Goal: Task Accomplishment & Management: Complete application form

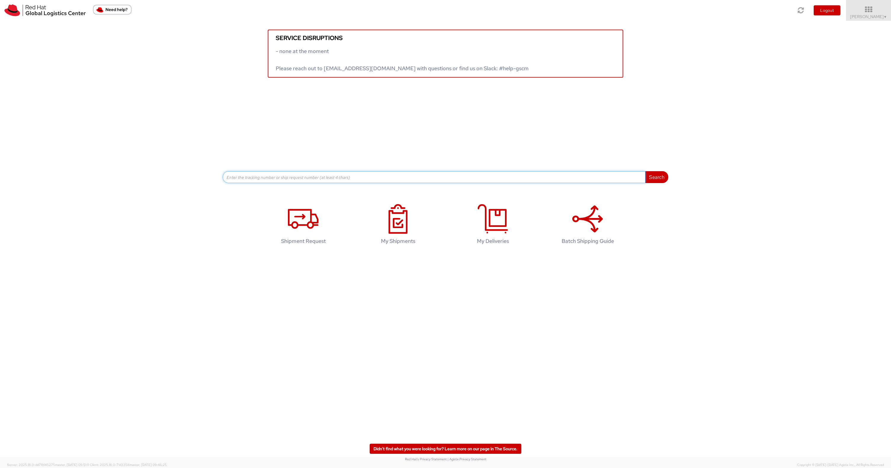
click at [309, 176] on input at bounding box center [434, 177] width 423 height 12
click at [358, 131] on div "Search Refine By Ship From Date To" at bounding box center [445, 130] width 445 height 105
click at [478, 216] on icon at bounding box center [492, 219] width 31 height 30
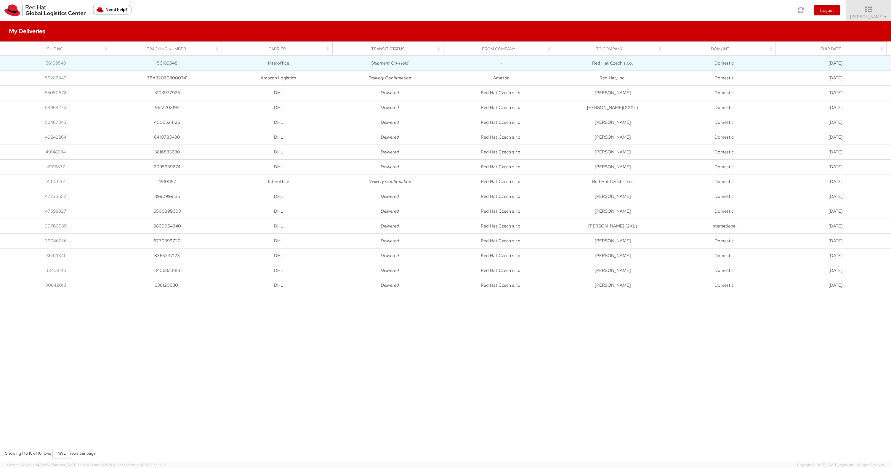
click at [339, 60] on td "Shipment On-Hold" at bounding box center [389, 63] width 111 height 15
click at [64, 65] on link "56109548" at bounding box center [56, 63] width 20 height 6
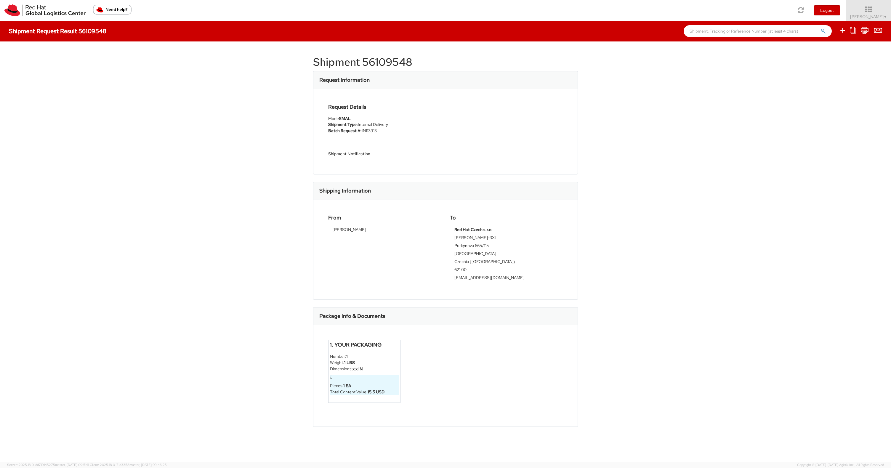
click at [394, 61] on h1 "Shipment 56109548" at bounding box center [445, 62] width 265 height 12
copy h1 "56109548"
click at [839, 33] on icon at bounding box center [842, 30] width 7 height 7
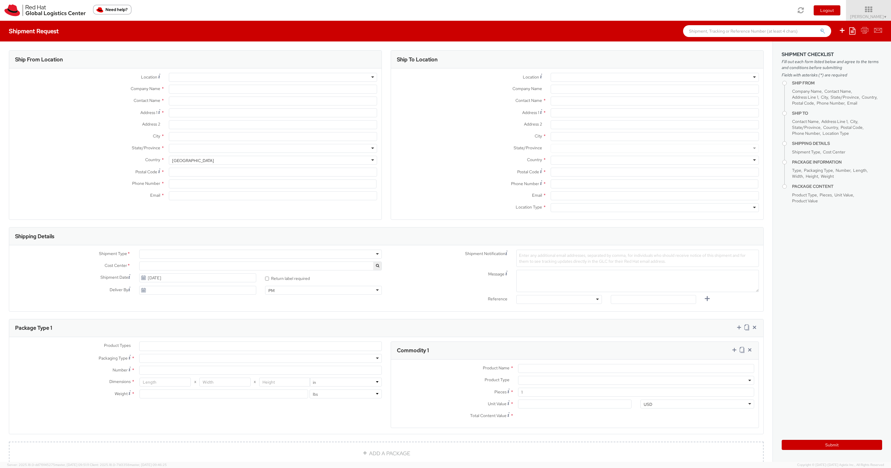
select select
select select "807"
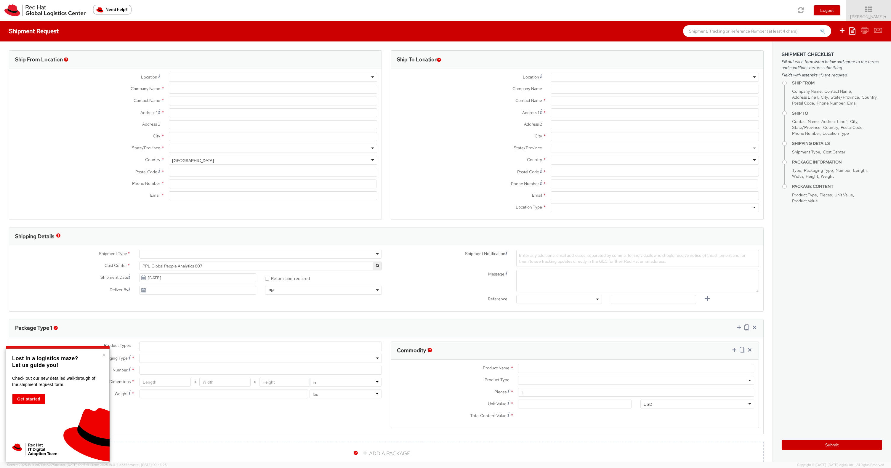
type input "Red Hat"
type input "Filip Mach"
type input "fmach@redhat.com"
click at [196, 78] on div "RH - Remote" at bounding box center [273, 77] width 208 height 9
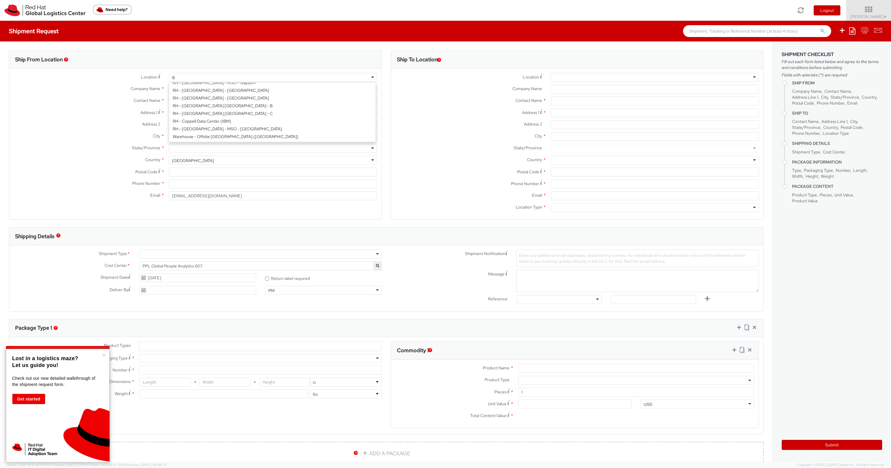
scroll to position [1, 0]
type input "Brno"
type input "Red Hat Czech s.r.o."
type input "Purkynova 665/115"
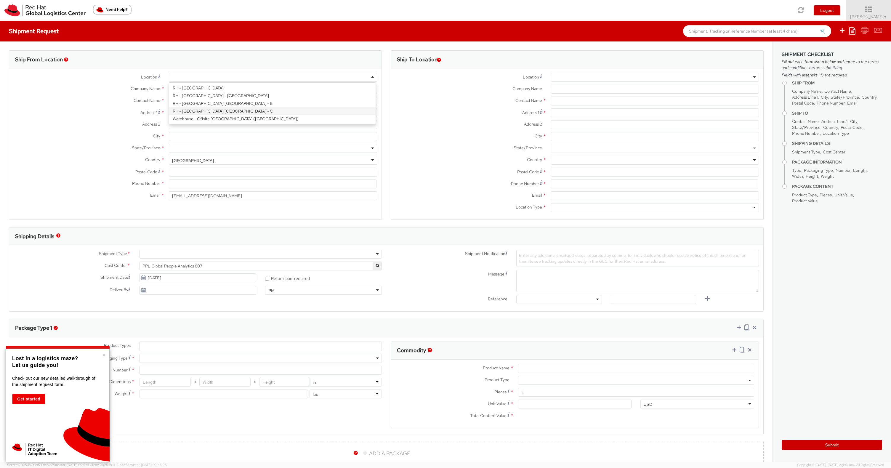
type input "BRNO"
type input "621 00"
type input "420 532 294 555"
select select "CM"
select select "KGS"
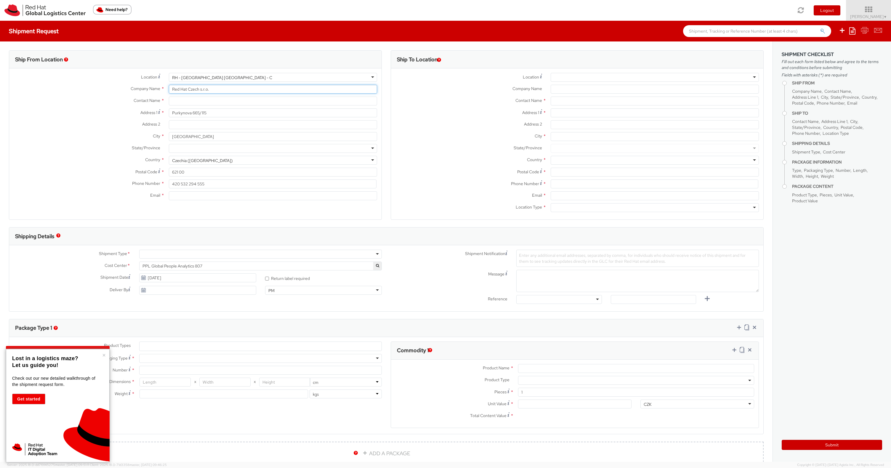
click at [208, 90] on input "Red Hat Czech s.r.o." at bounding box center [273, 89] width 208 height 9
click at [204, 100] on input "text" at bounding box center [273, 101] width 208 height 9
type input "Filip Lizuch"
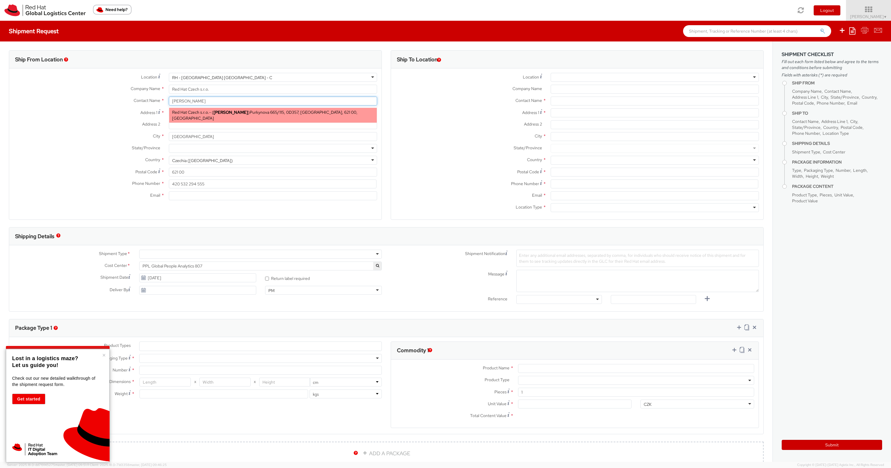
click at [202, 112] on span "Red Hat Czech s.r.o." at bounding box center [190, 112] width 37 height 5
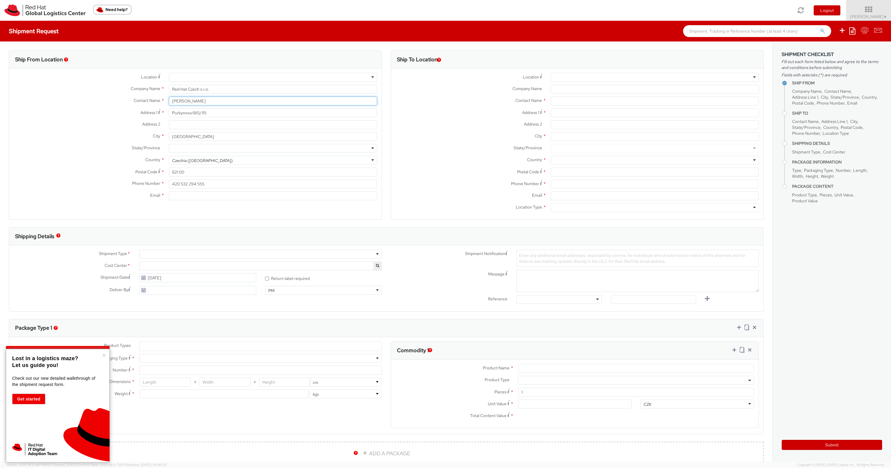
type input "420702253567"
type input "flizuch@redhat.com"
select select
type input "Filip Lizuch"
click at [198, 124] on input "Address 2 *" at bounding box center [273, 124] width 208 height 9
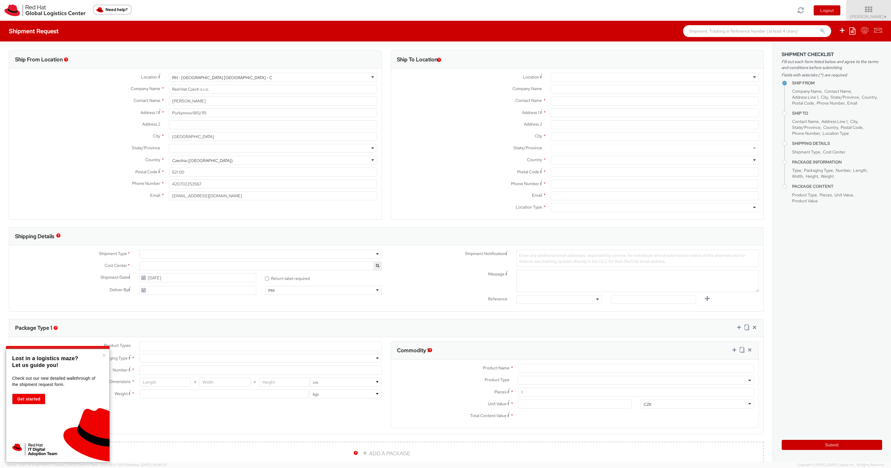
click at [577, 79] on div at bounding box center [655, 77] width 208 height 9
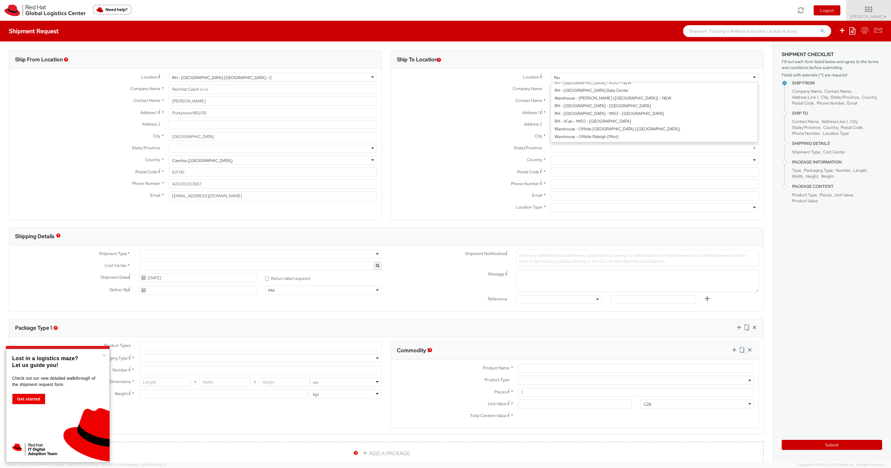
scroll to position [1, 0]
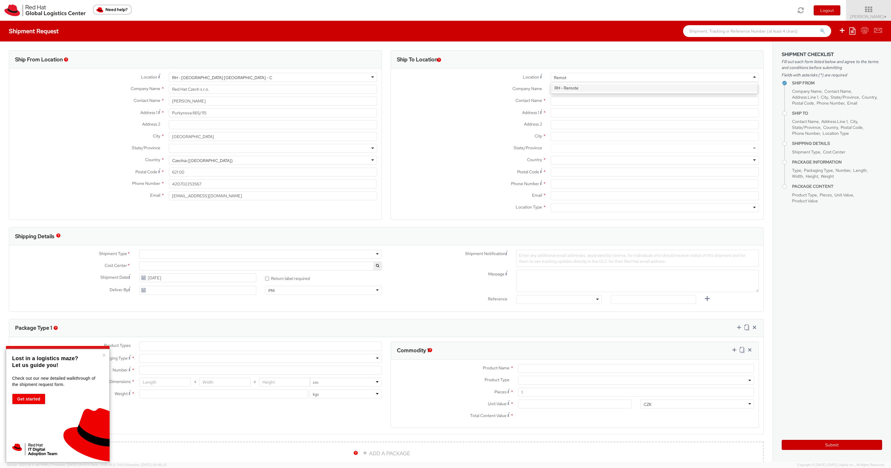
type input "Remote"
type input "Red Hat"
select select "807"
click at [609, 99] on input "text" at bounding box center [655, 101] width 208 height 9
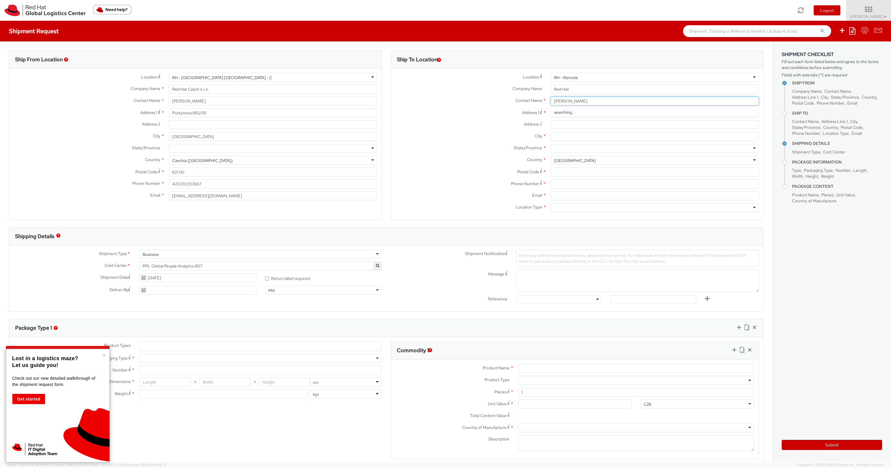
type input "Filip Mach"
click at [563, 113] on span "Red Hat" at bounding box center [561, 112] width 15 height 5
type input "fmach@redhat.com"
type input "Filip Mach"
click at [484, 116] on label "Address 1 For cross streets use street names with '&' or 'and' in between. For …" at bounding box center [468, 112] width 155 height 8
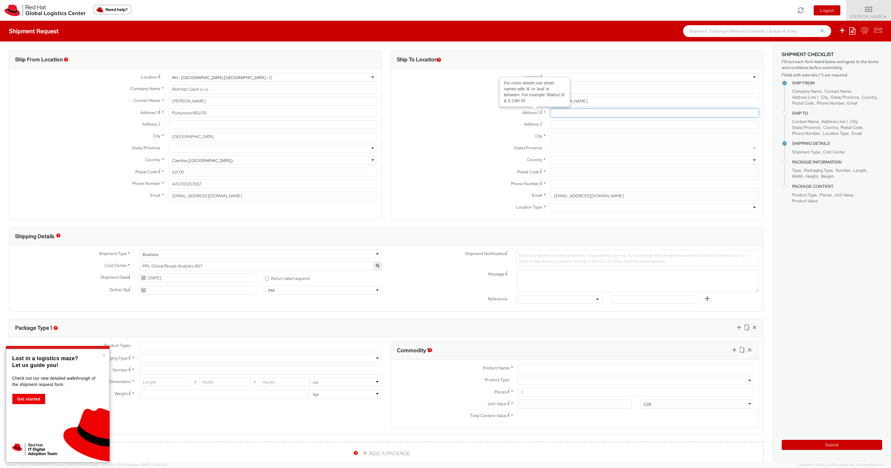
click at [551, 116] on input "Address 1 For cross streets use street names with '&' or 'and' in between. For …" at bounding box center [655, 112] width 208 height 9
click at [556, 111] on input "Address 1 For cross streets use street names with '&' or 'and' in between. For …" at bounding box center [655, 112] width 208 height 9
type input "Na Spravedlnosti 2913"
type input "Pardubice"
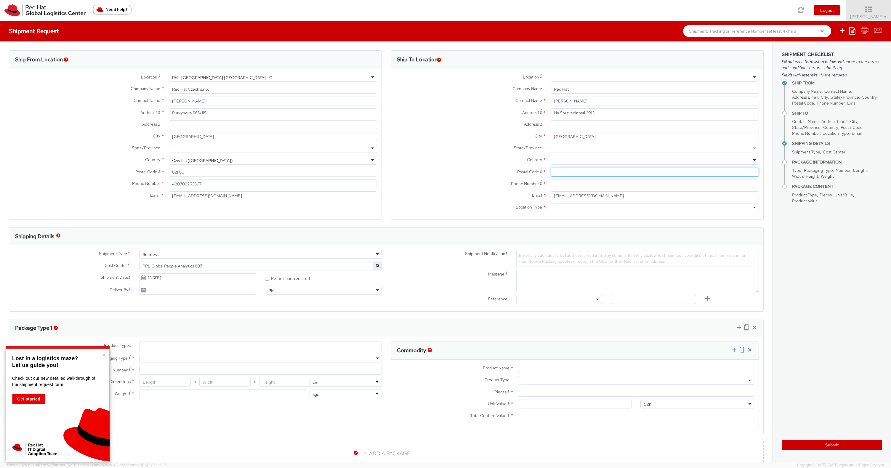
type input "53002"
type input "777609626"
click at [574, 193] on input "machfilip@gmail.com" at bounding box center [655, 195] width 208 height 9
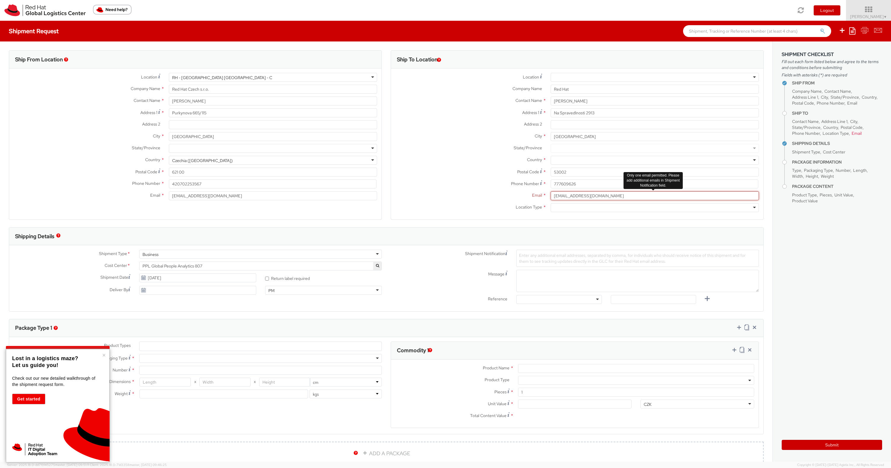
type input "fmach@redhat.com"
click at [471, 145] on label "State/Province *" at bounding box center [468, 148] width 155 height 8
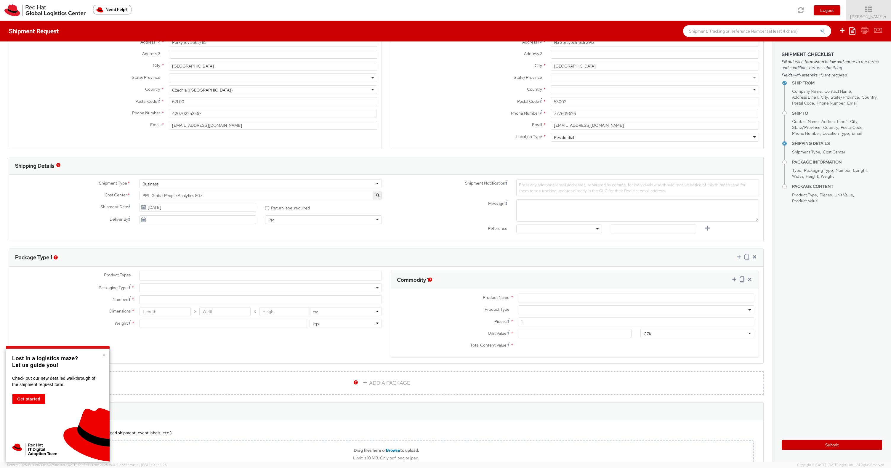
scroll to position [93, 0]
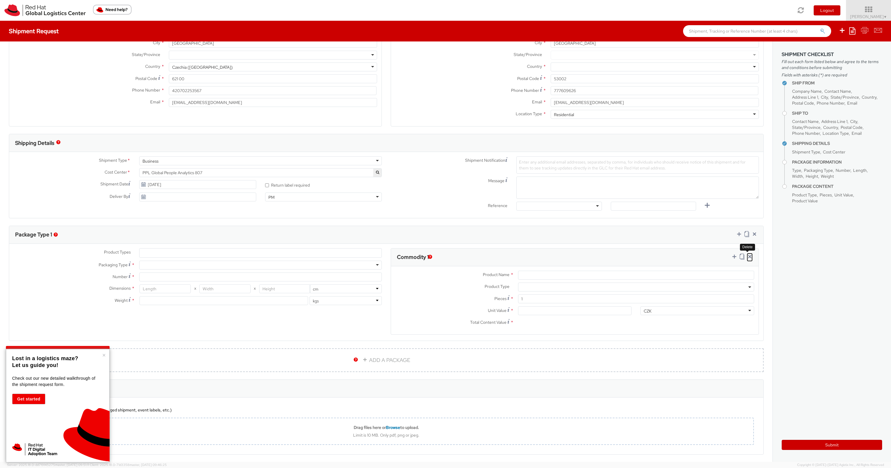
click at [747, 258] on icon at bounding box center [750, 256] width 6 height 6
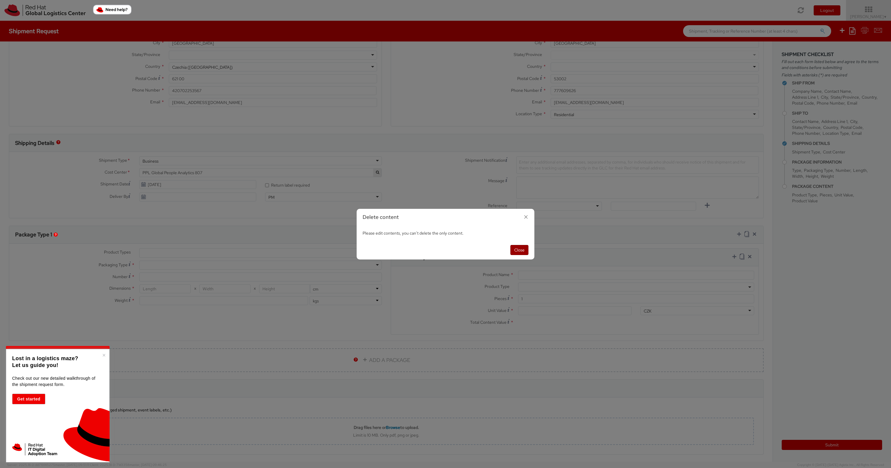
click at [513, 250] on button "Close" at bounding box center [519, 250] width 18 height 10
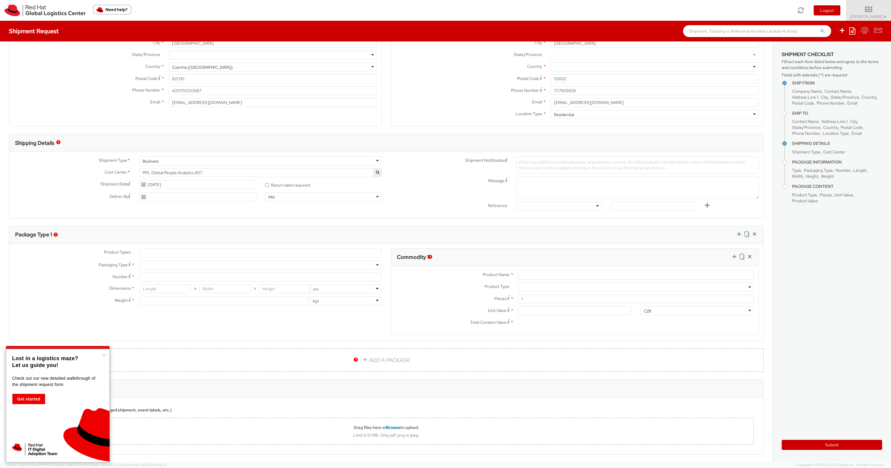
select select
click at [518, 275] on input "Product Name *" at bounding box center [636, 275] width 236 height 9
click at [186, 258] on div "Product Types * Documents Docking Station Laptop Monitor Other Hardware Server …" at bounding box center [197, 279] width 377 height 63
click at [182, 263] on div at bounding box center [260, 265] width 243 height 9
type input "1"
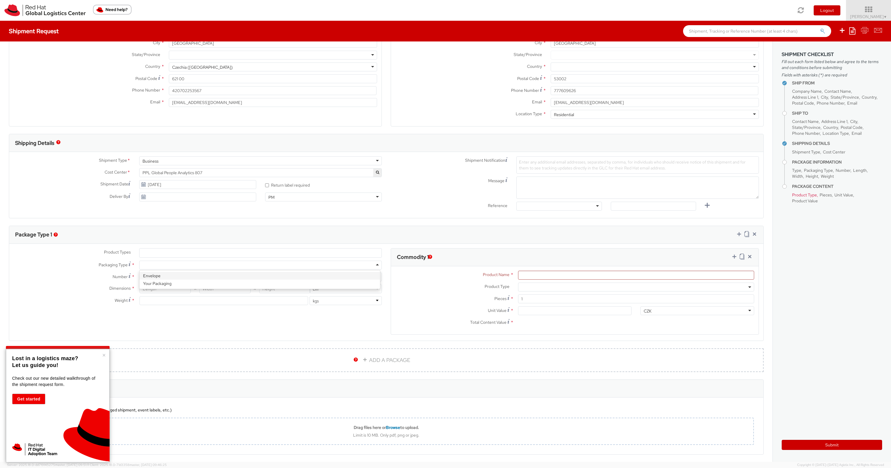
type input "24.13"
type input "31.75"
type input "0.64"
type input "0.5"
click at [162, 275] on input "1" at bounding box center [260, 276] width 243 height 9
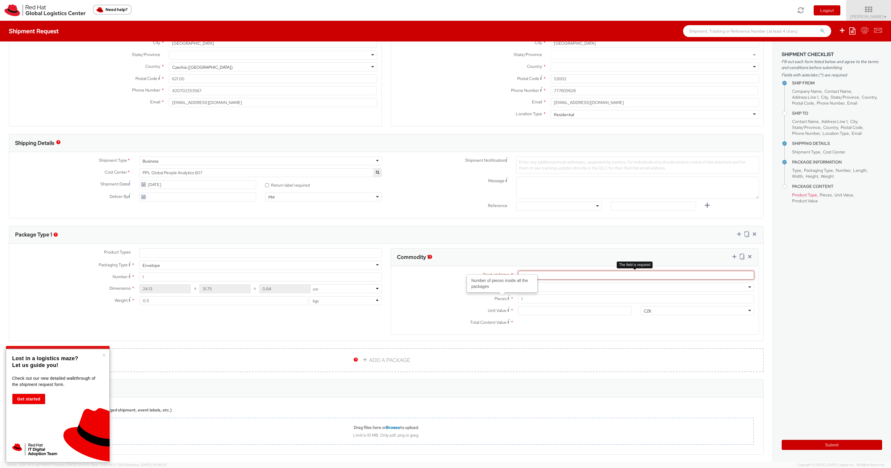
click at [559, 275] on input "Product Name *" at bounding box center [636, 275] width 236 height 9
type input "t-shirt"
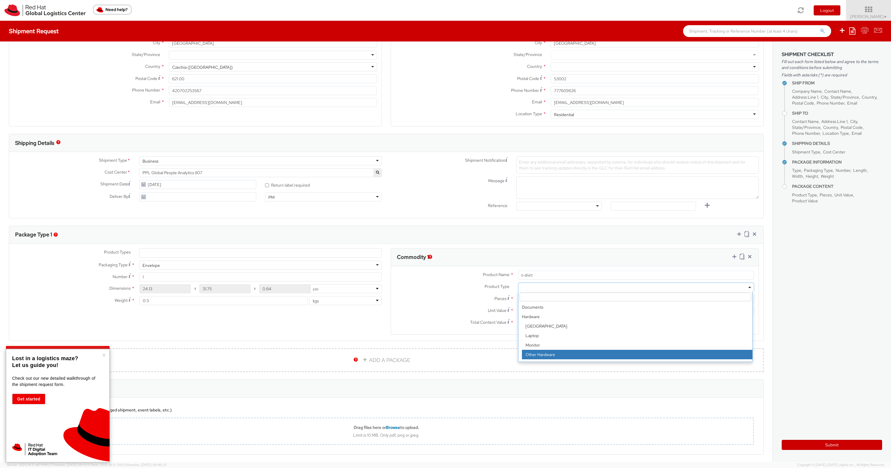
scroll to position [26, 0]
select select "OTHER"
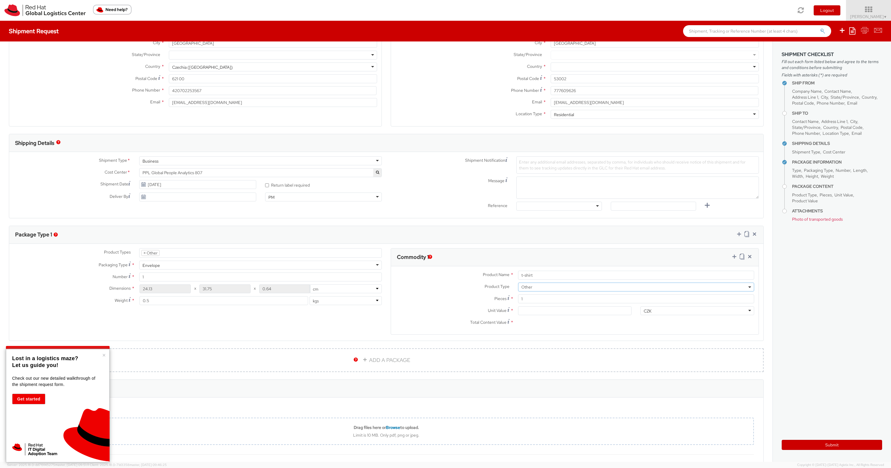
scroll to position [47, 0]
click at [537, 312] on input "Unit Value *" at bounding box center [575, 310] width 114 height 9
type input "2.00"
type input "25.00"
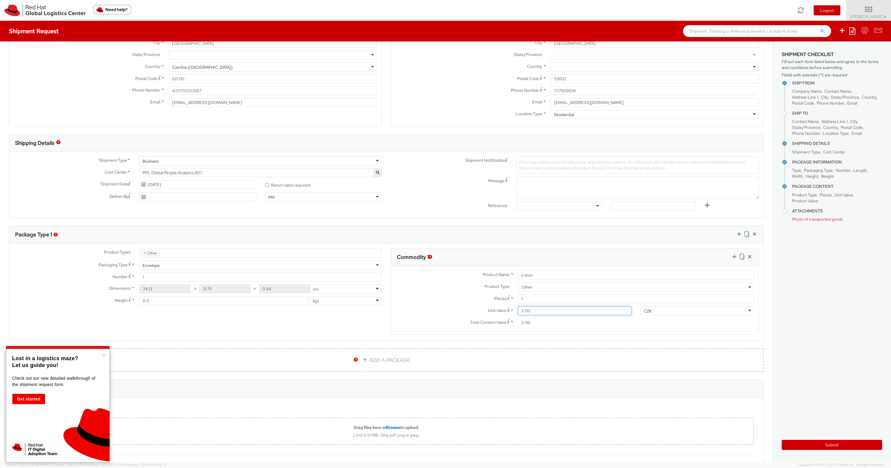
type input "25.00"
type input "250.00"
click at [494, 338] on agx-form-section "Commodity 1 Product Name * t-shirt Product Type * Documents Docking Station Lap…" at bounding box center [574, 295] width 377 height 94
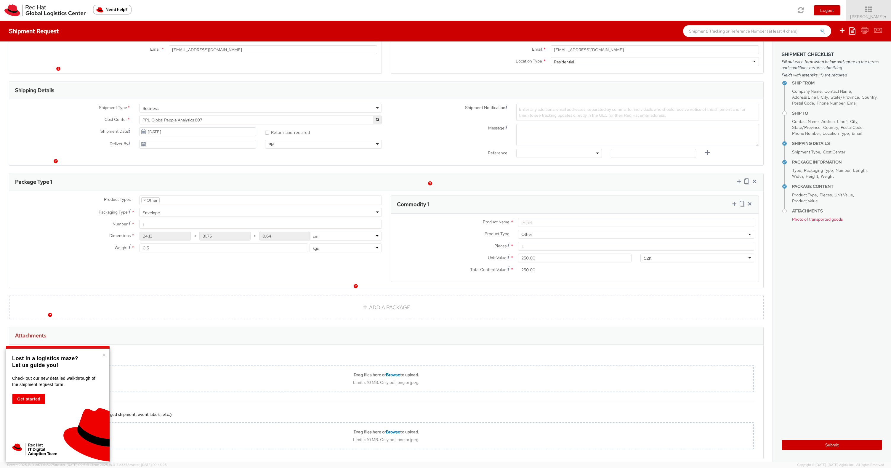
scroll to position [174, 0]
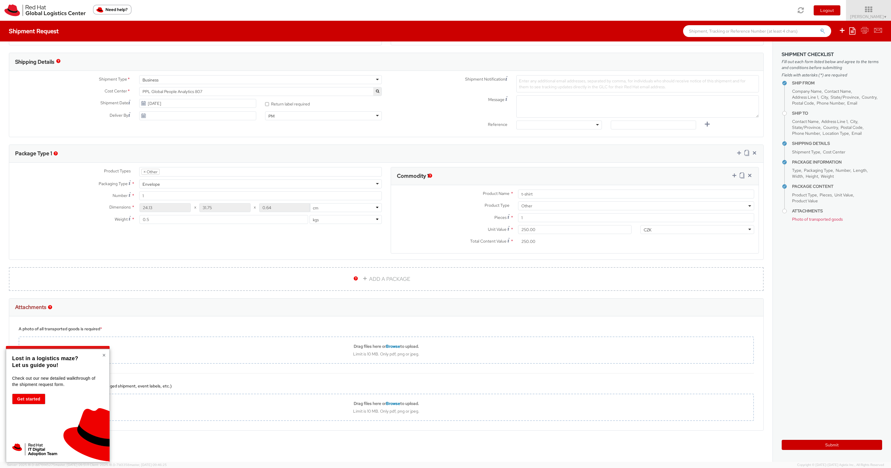
click at [104, 355] on button "×" at bounding box center [104, 355] width 4 height 6
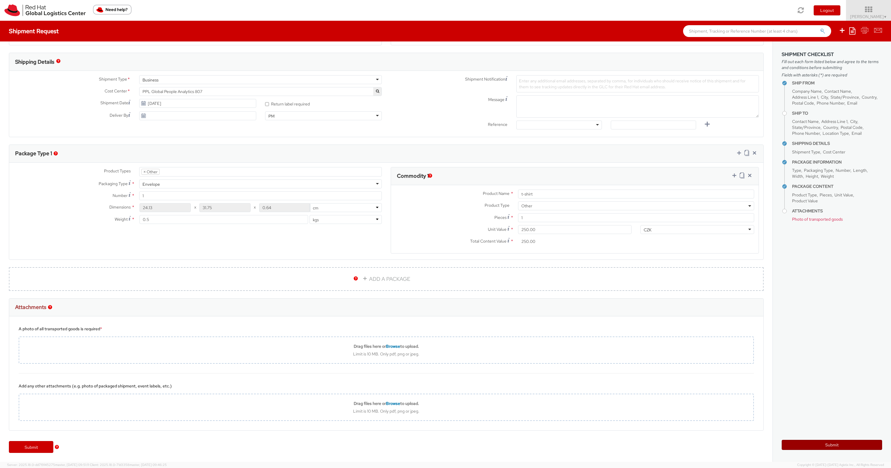
click at [835, 445] on button "Submit" at bounding box center [832, 445] width 100 height 10
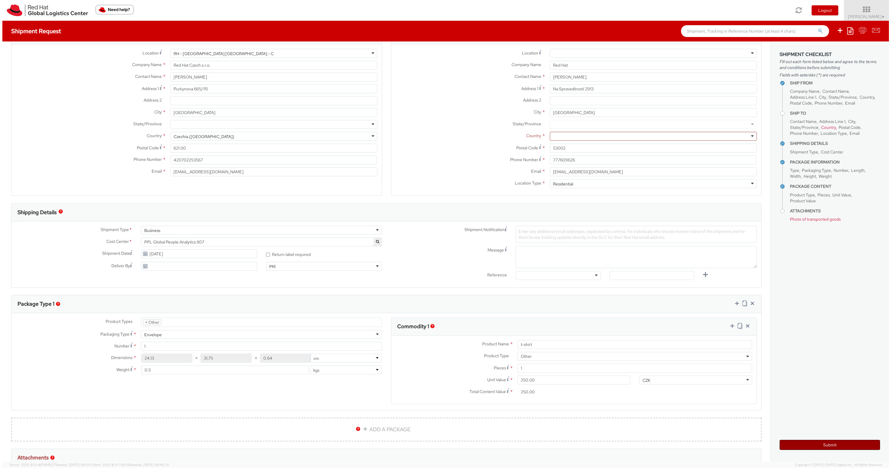
scroll to position [0, 0]
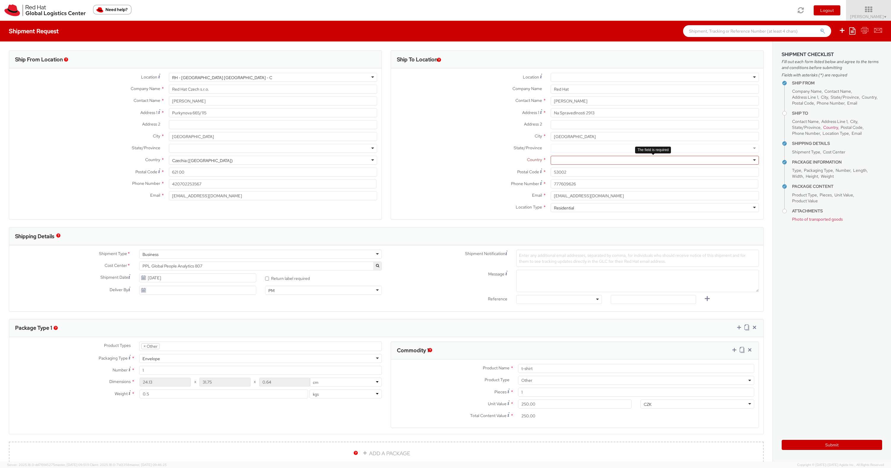
click at [597, 157] on div at bounding box center [655, 160] width 208 height 9
type input "czec"
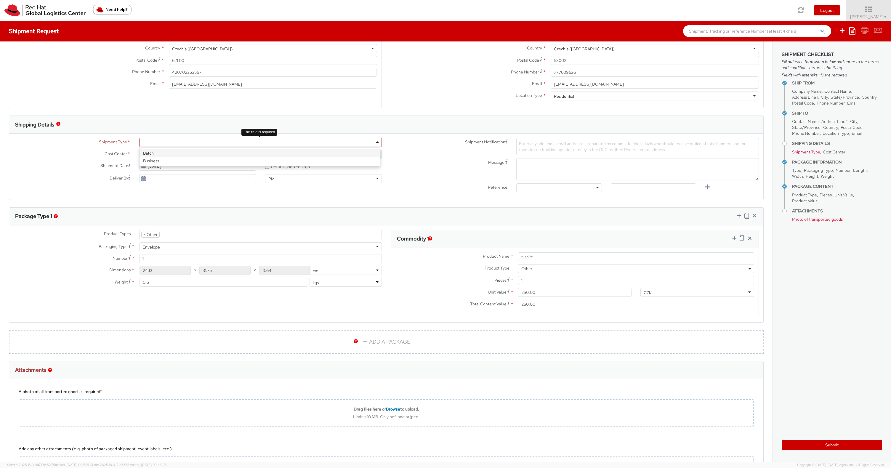
click at [341, 145] on div at bounding box center [260, 142] width 243 height 9
click at [843, 446] on button "Submit" at bounding box center [832, 445] width 100 height 10
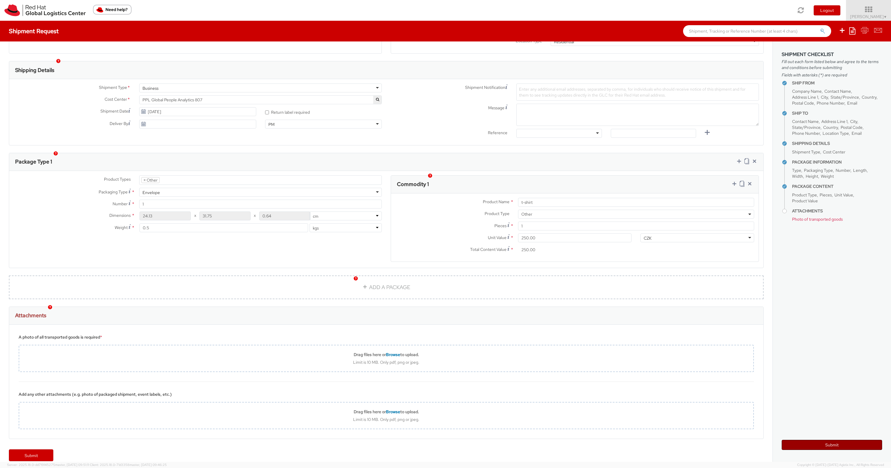
scroll to position [174, 0]
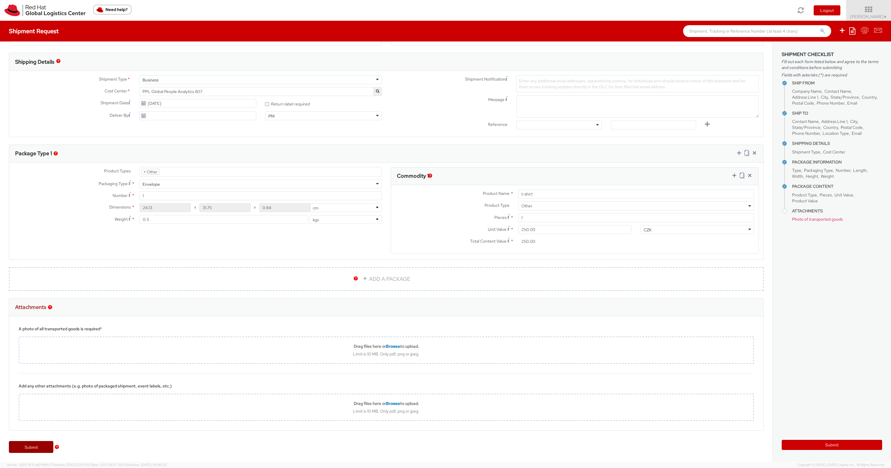
click at [26, 445] on link "Submit" at bounding box center [31, 447] width 44 height 12
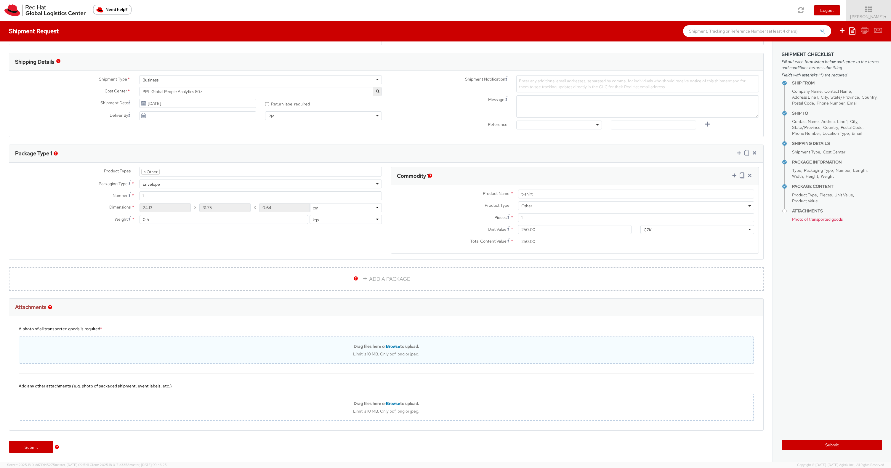
click at [392, 348] on span "Browse" at bounding box center [393, 346] width 14 height 5
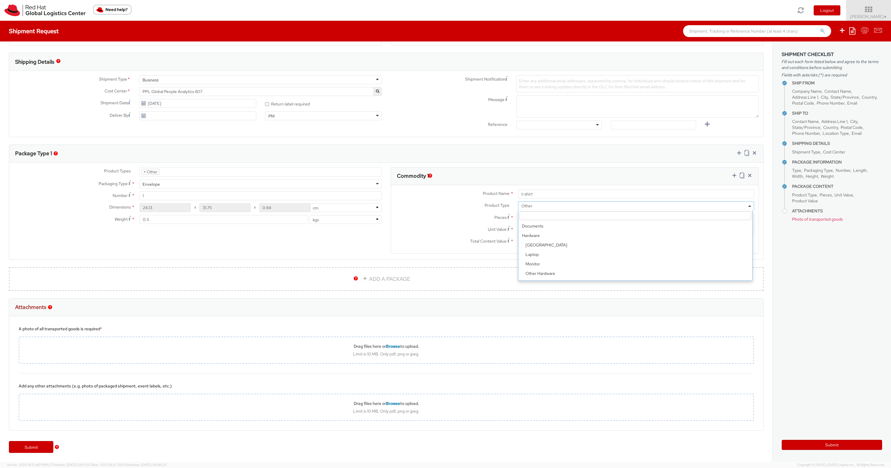
click at [533, 208] on span "Other" at bounding box center [636, 205] width 230 height 5
select select "DOCUMENT"
type input "Documents"
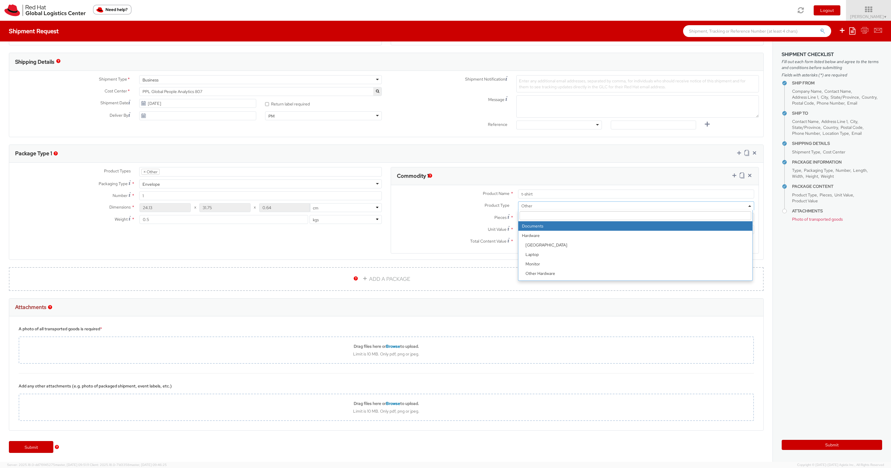
type input "1.00"
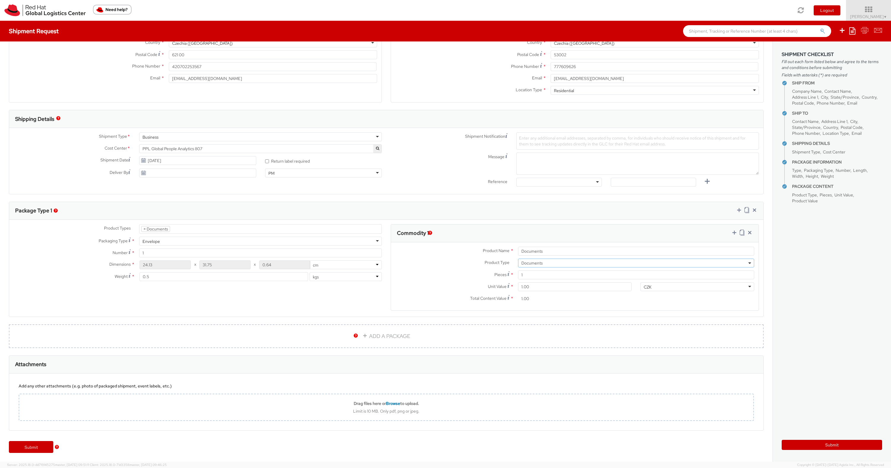
scroll to position [117, 0]
click at [36, 443] on link "Submit" at bounding box center [31, 447] width 44 height 12
